Goal: Task Accomplishment & Management: Use online tool/utility

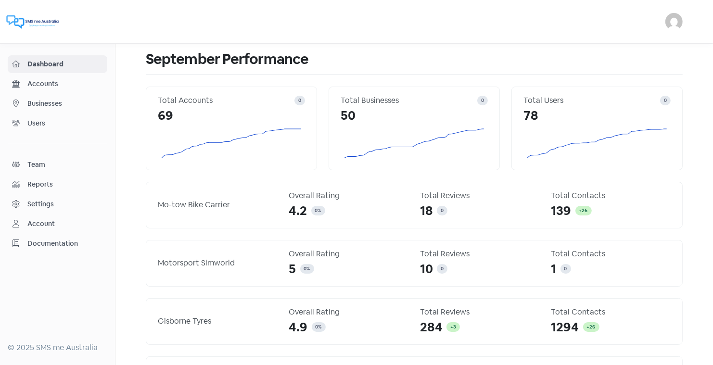
click at [47, 101] on span "Businesses" at bounding box center [65, 104] width 76 height 10
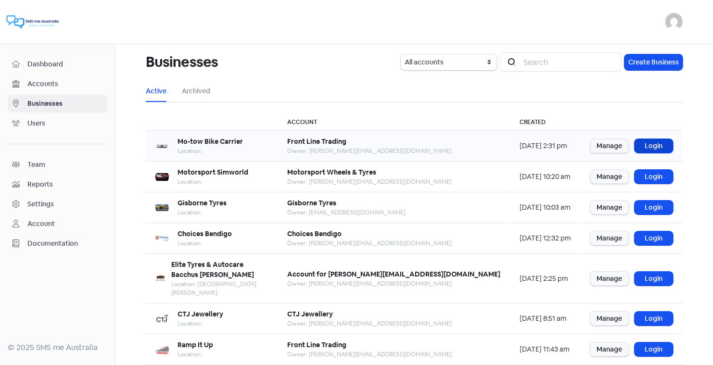
click at [657, 145] on link "Login" at bounding box center [654, 146] width 38 height 14
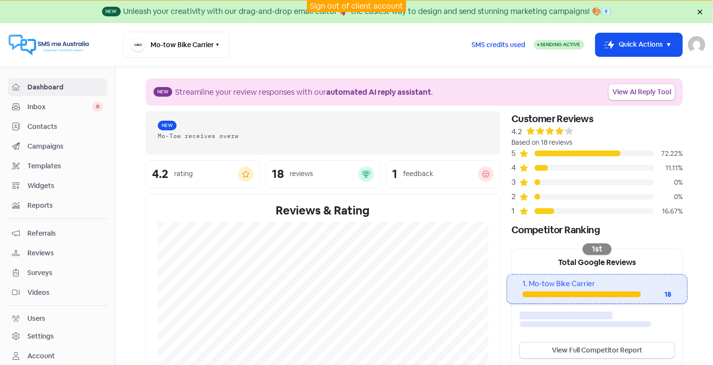
click at [46, 123] on span "Contacts" at bounding box center [65, 127] width 76 height 10
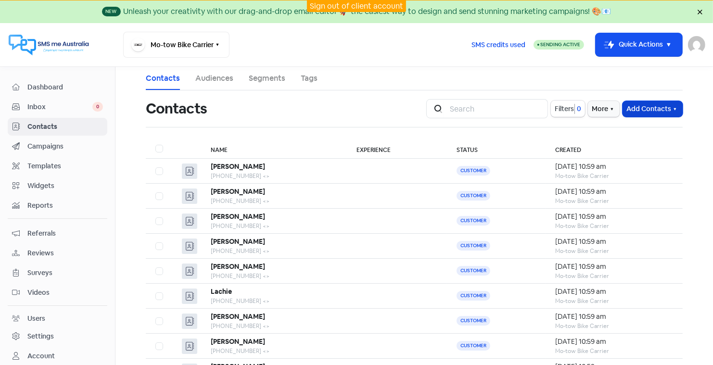
click at [655, 111] on button "Add Contacts" at bounding box center [653, 109] width 60 height 16
click at [618, 146] on button "Import contact (basic)" at bounding box center [626, 149] width 112 height 19
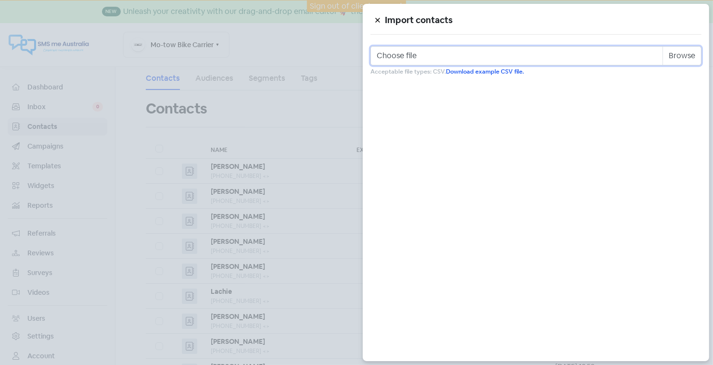
click at [434, 53] on input "Choose file" at bounding box center [535, 55] width 331 height 19
type input "C:\fakepath\Motow_Sales_WE0509.csv"
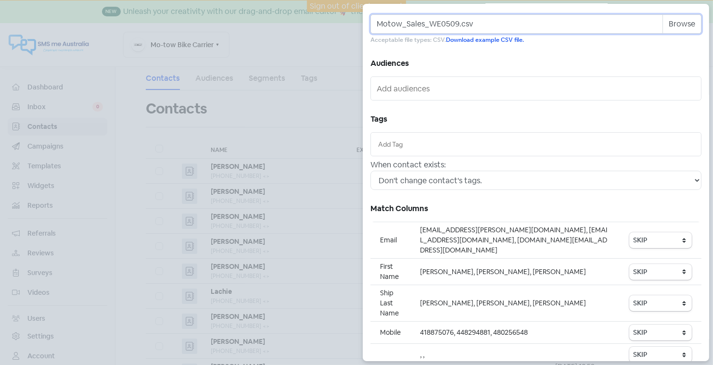
scroll to position [34, 0]
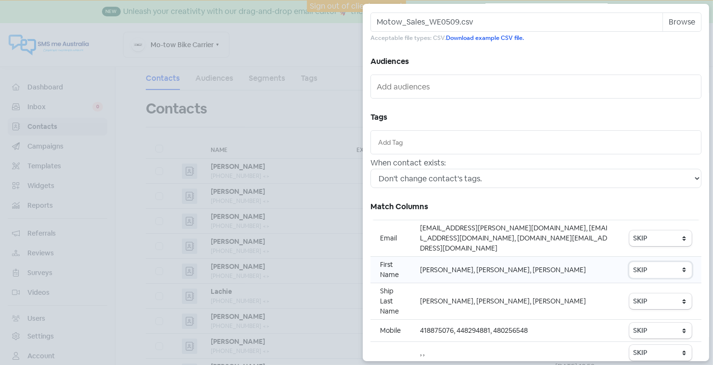
click at [670, 262] on select "SKIP First name Last name Mobile number Email address Contact status" at bounding box center [660, 270] width 63 height 16
select select "first_name"
click at [652, 323] on select "SKIP First name Last name Mobile number Email address Contact status" at bounding box center [660, 331] width 63 height 16
select select "phone"
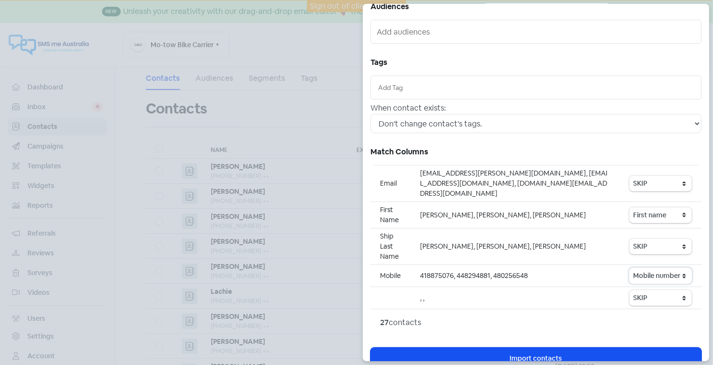
scroll to position [92, 0]
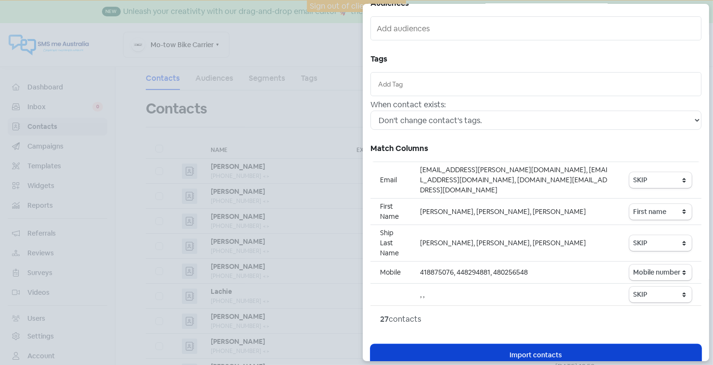
click at [536, 350] on span "Import contacts" at bounding box center [536, 355] width 52 height 10
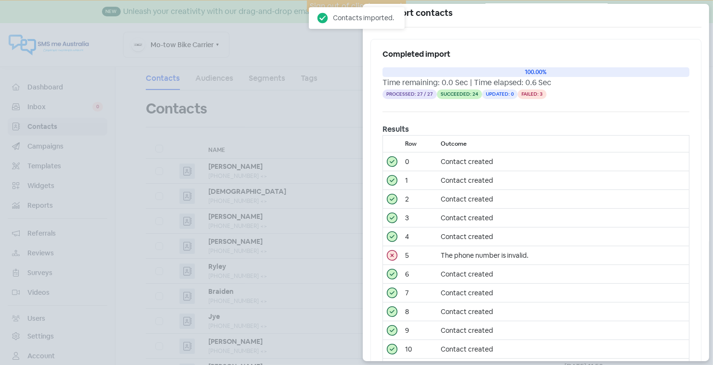
scroll to position [0, 0]
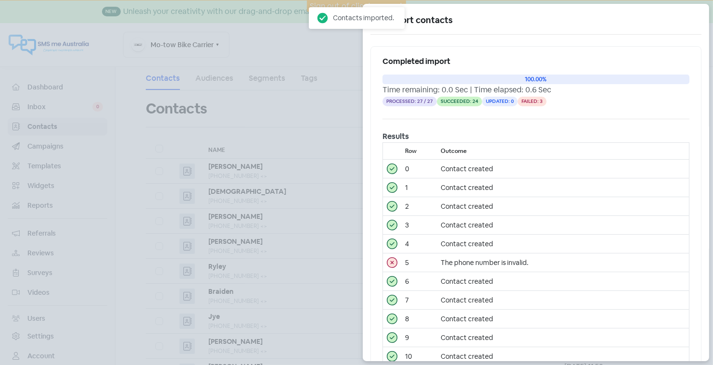
click at [329, 51] on div at bounding box center [356, 182] width 713 height 365
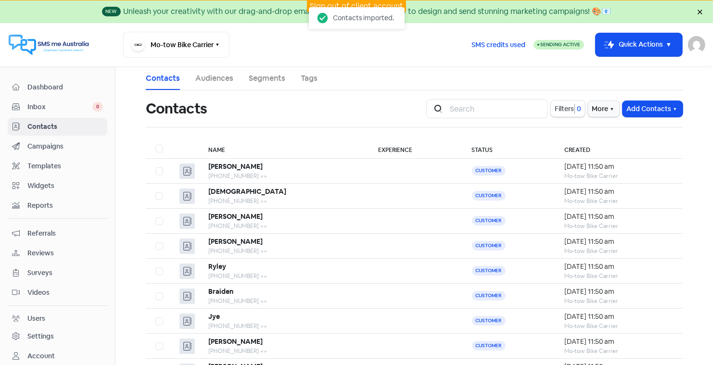
click at [334, 3] on link "Sign out of client account" at bounding box center [356, 6] width 93 height 10
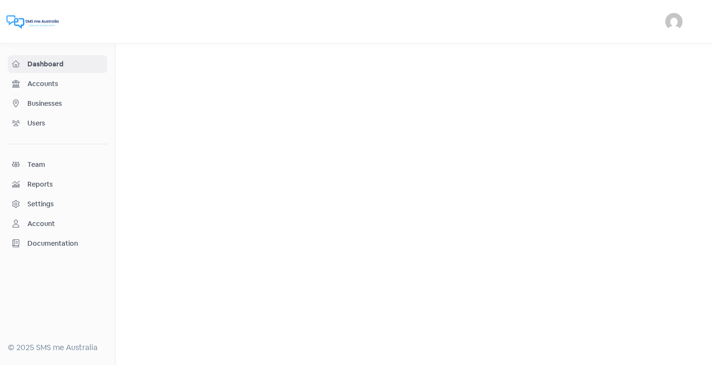
click at [55, 100] on span "Businesses" at bounding box center [65, 104] width 76 height 10
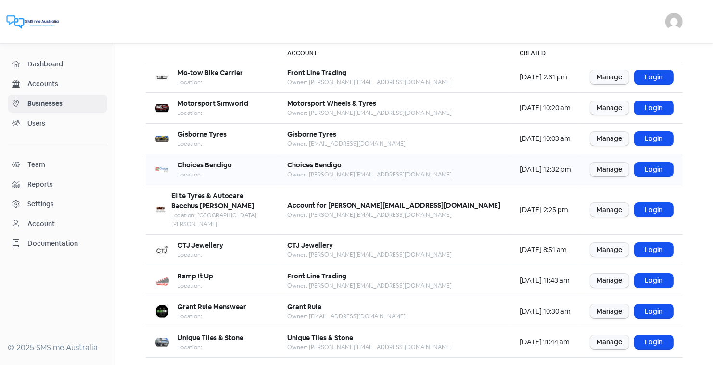
scroll to position [79, 0]
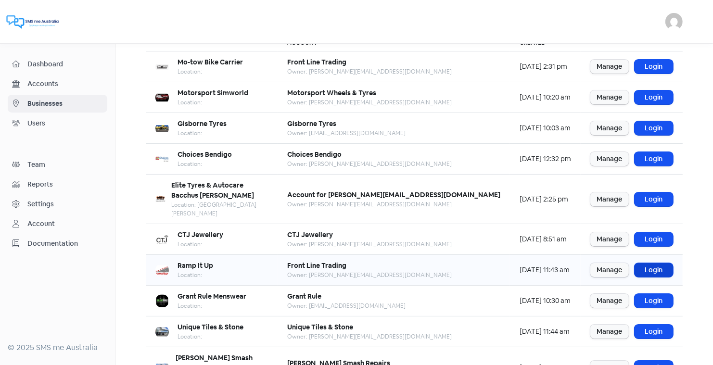
click at [654, 263] on link "Login" at bounding box center [654, 270] width 38 height 14
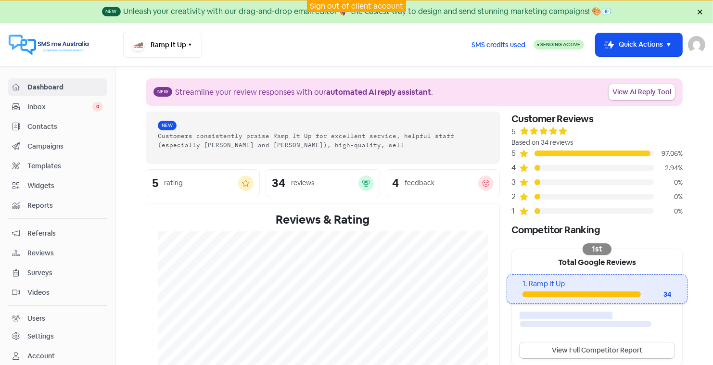
click at [40, 125] on span "Contacts" at bounding box center [65, 127] width 76 height 10
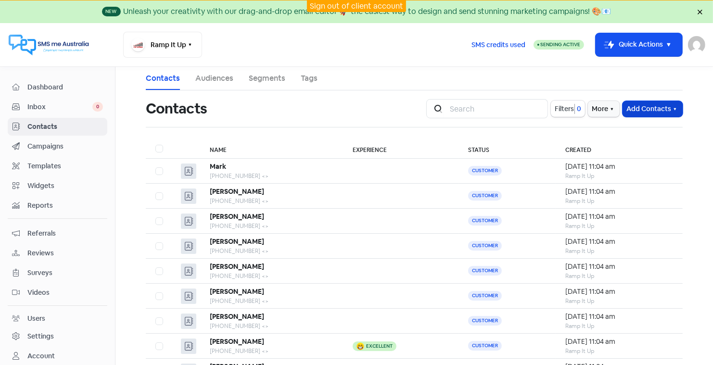
click at [637, 107] on button "Add Contacts" at bounding box center [653, 109] width 60 height 16
click at [611, 149] on button "Import contact (basic)" at bounding box center [626, 149] width 112 height 19
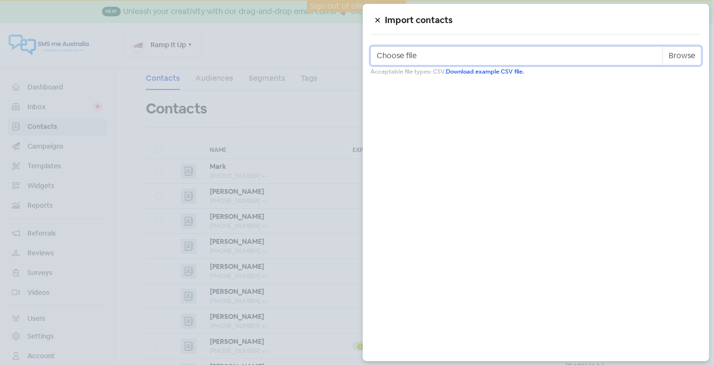
click at [408, 58] on input "Choose file" at bounding box center [535, 55] width 331 height 19
type input "C:\fakepath\Rampitup_Sales_WE0509.csv"
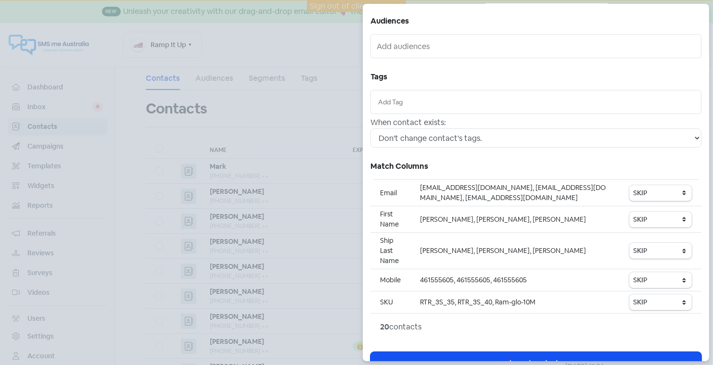
scroll to position [89, 0]
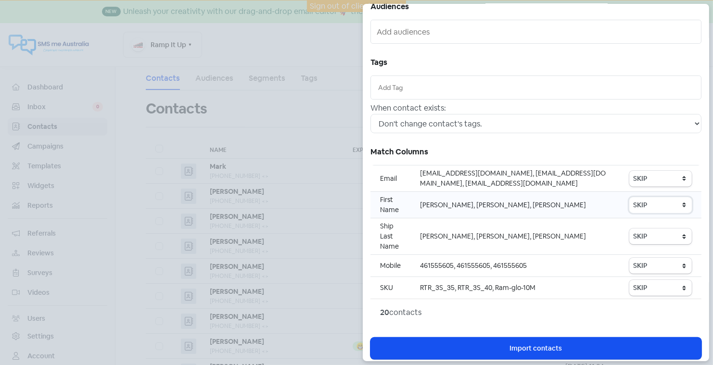
click at [668, 201] on select "SKIP First name Last name Mobile number Email address Contact status" at bounding box center [660, 205] width 63 height 16
select select "first_name"
click at [653, 263] on select "SKIP First name Last name Mobile number Email address Contact status" at bounding box center [660, 266] width 63 height 16
select select "phone"
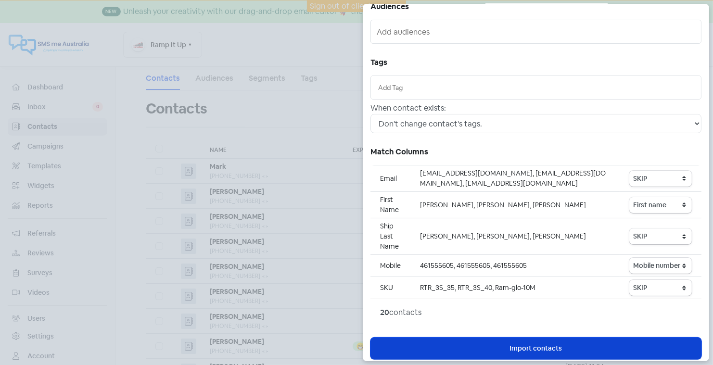
click at [537, 345] on span "Import contacts" at bounding box center [536, 349] width 52 height 10
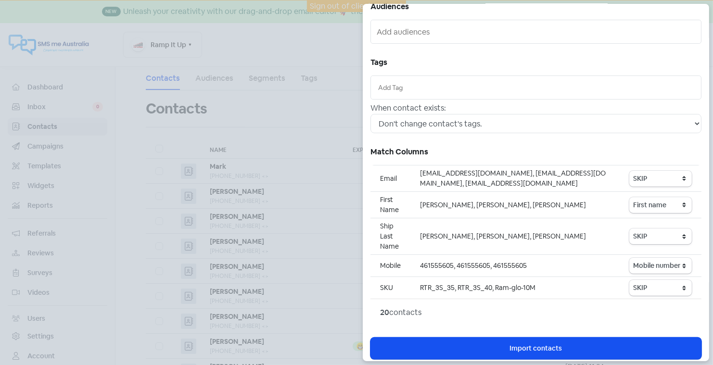
scroll to position [206, 0]
